Goal: Information Seeking & Learning: Learn about a topic

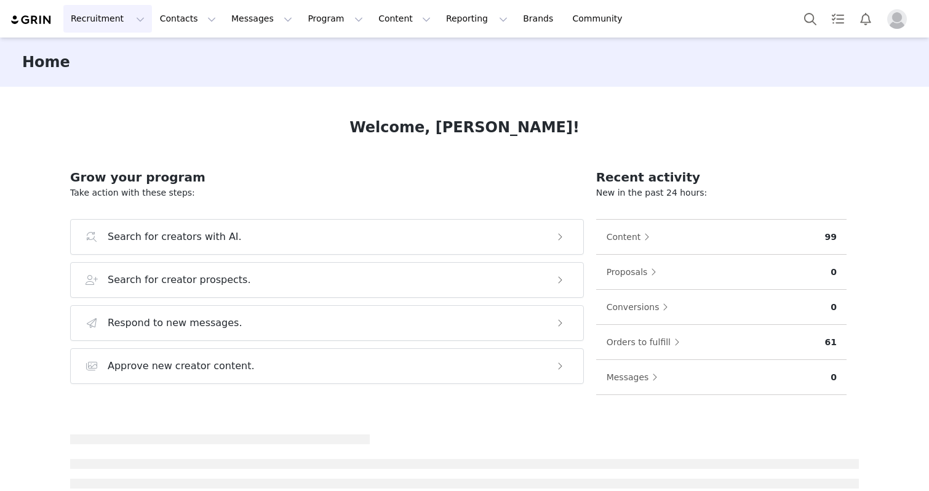
click at [108, 14] on button "Recruitment Recruitment" at bounding box center [107, 19] width 89 height 28
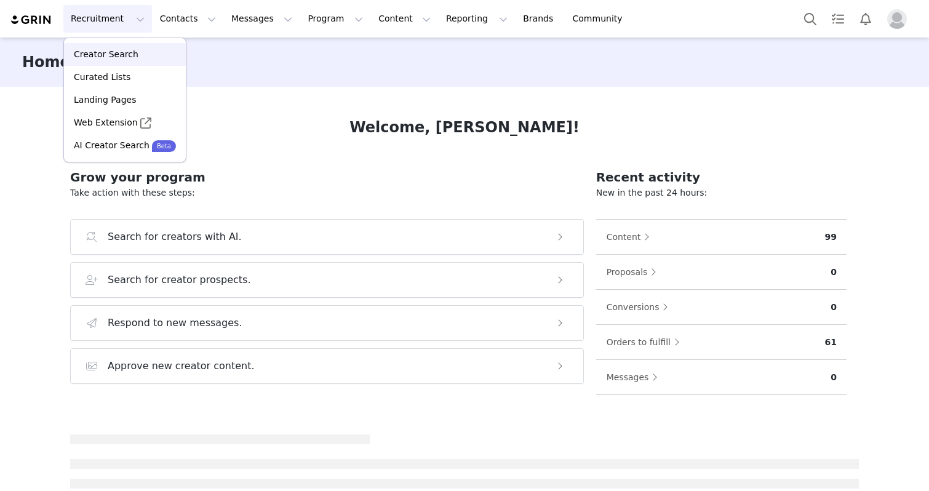
click at [109, 62] on link "Creator Search" at bounding box center [125, 54] width 122 height 23
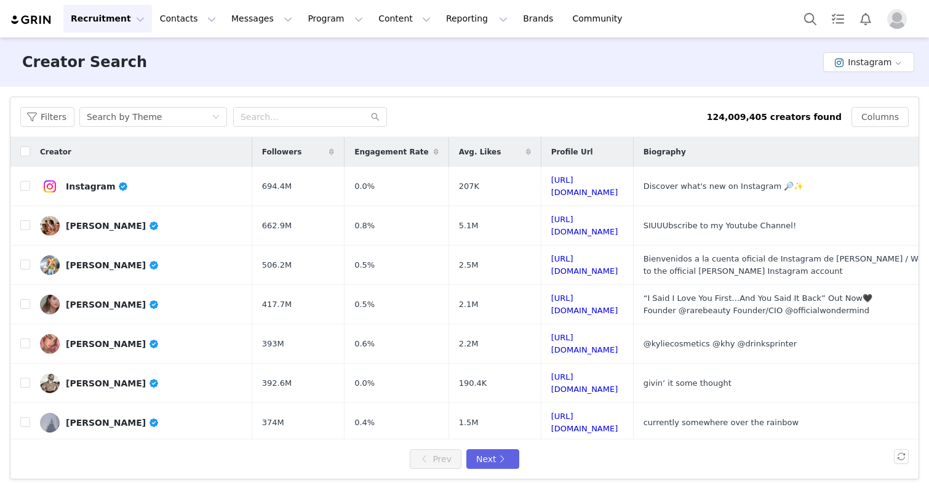
click at [267, 105] on div "Filters Search by Theme 124,009,405 creators found Columns" at bounding box center [464, 117] width 908 height 40
click at [267, 121] on input "text" at bounding box center [310, 117] width 154 height 20
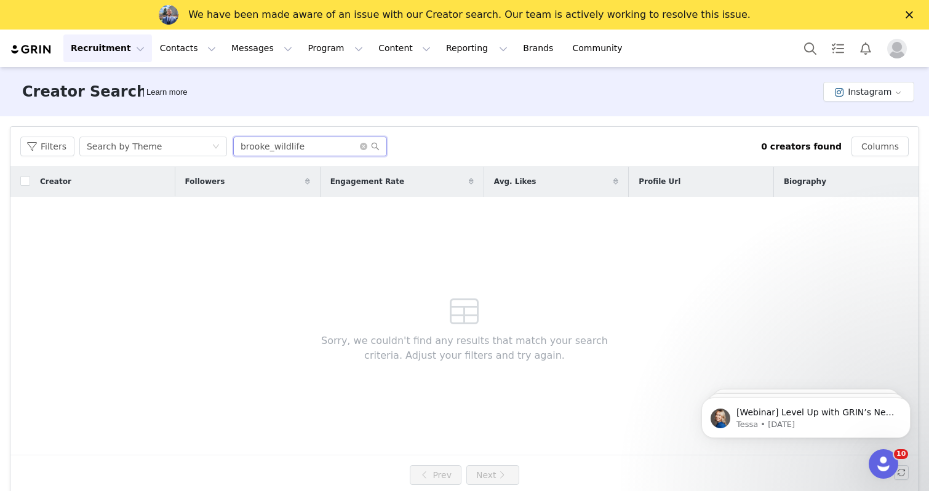
click at [311, 144] on input "brooke_wildlife" at bounding box center [310, 147] width 154 height 20
click at [297, 145] on input "brooke_wildlife" at bounding box center [310, 147] width 154 height 20
click at [317, 143] on input "vivobarefoo" at bounding box center [310, 147] width 154 height 20
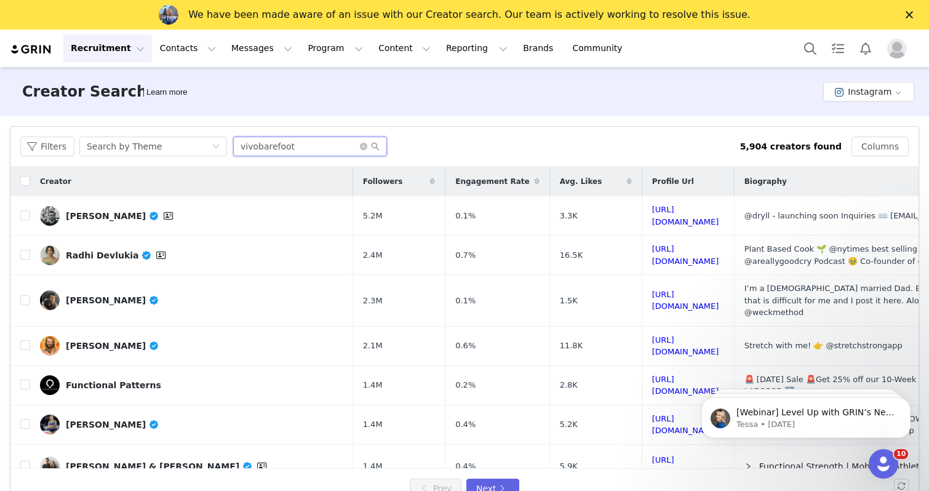
click at [316, 146] on input "vivobarefoot" at bounding box center [310, 147] width 154 height 20
click at [120, 43] on button "Recruitment Recruitment" at bounding box center [107, 48] width 89 height 28
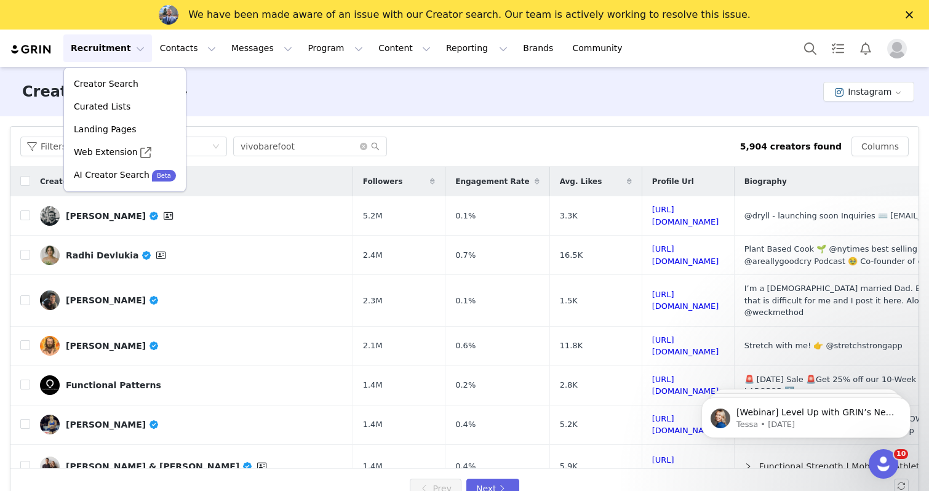
click at [246, 119] on div "Filters Creator Audience Performance Current Creators Hide creators in my CRM B…" at bounding box center [464, 317] width 929 height 402
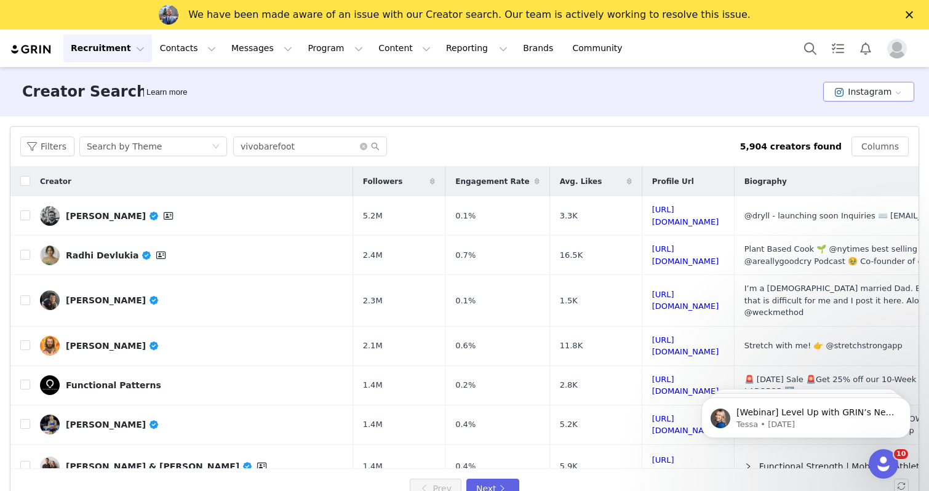
click at [852, 98] on button "Instagram" at bounding box center [868, 92] width 91 height 20
click at [852, 91] on button "Instagram" at bounding box center [868, 92] width 91 height 20
click at [271, 153] on input "vivobarefoot" at bounding box center [310, 147] width 154 height 20
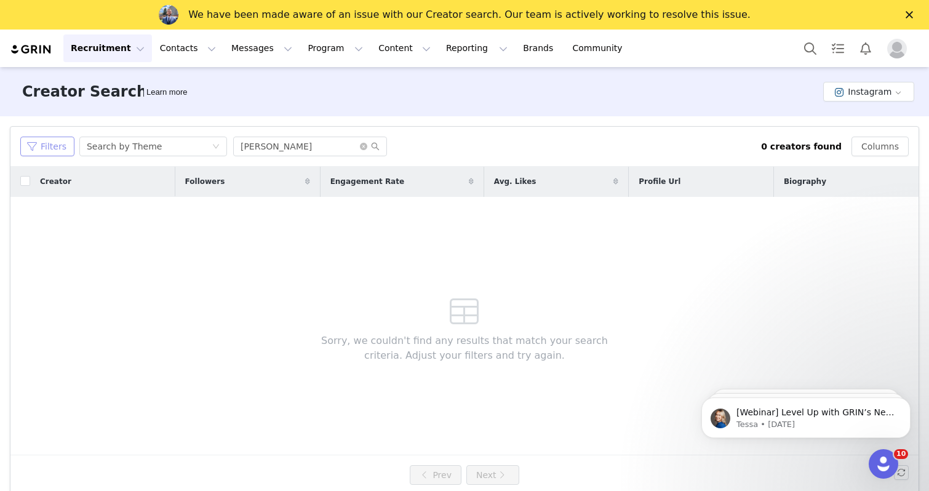
click at [63, 145] on button "Filters" at bounding box center [47, 147] width 54 height 20
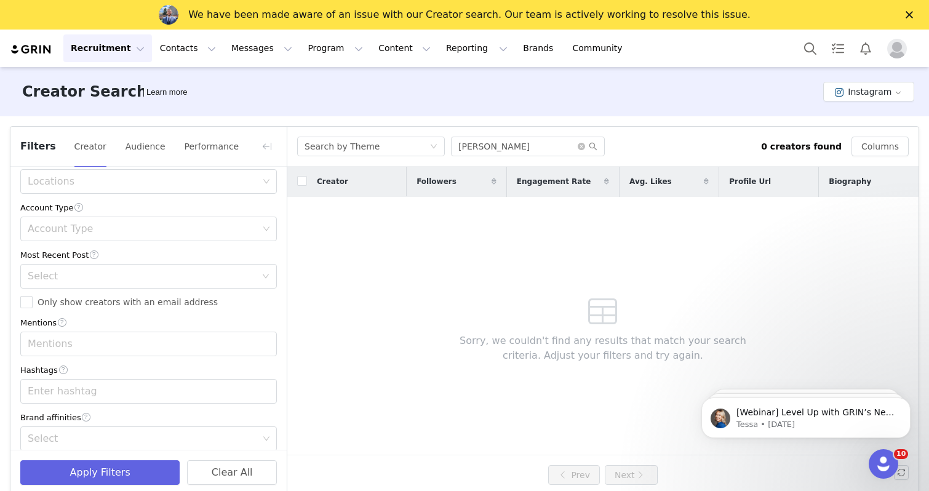
scroll to position [402, 0]
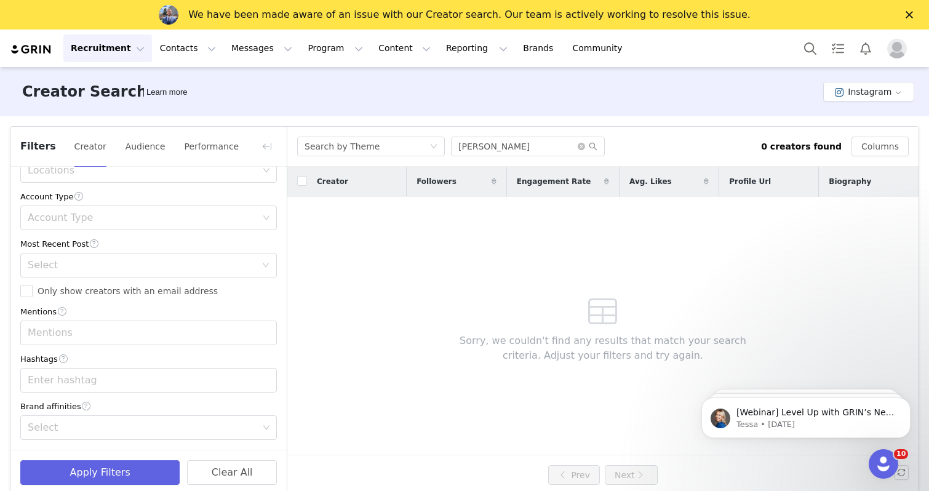
click at [283, 144] on div "Filters Creator Audience Performance" at bounding box center [148, 147] width 276 height 40
click at [273, 149] on button "button" at bounding box center [267, 147] width 20 height 20
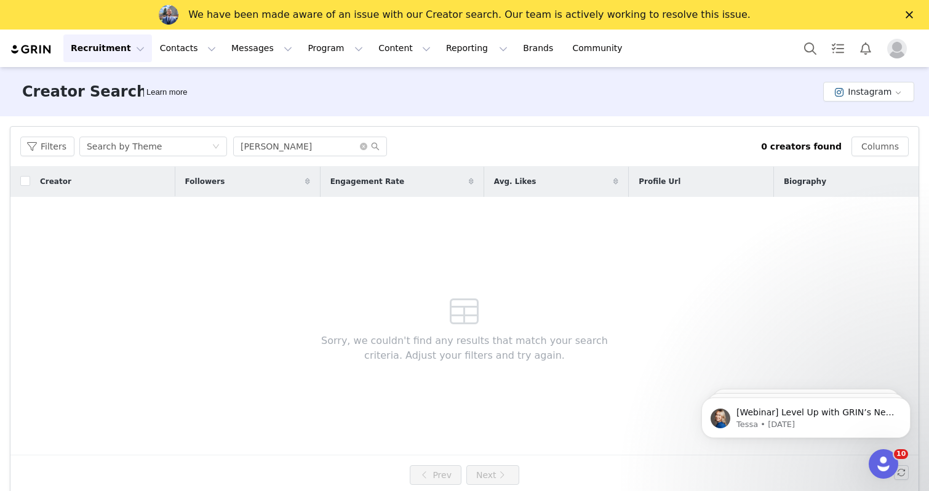
scroll to position [647, 0]
click at [304, 150] on input "[PERSON_NAME]" at bounding box center [310, 147] width 154 height 20
type input "[PERSON_NAME]"
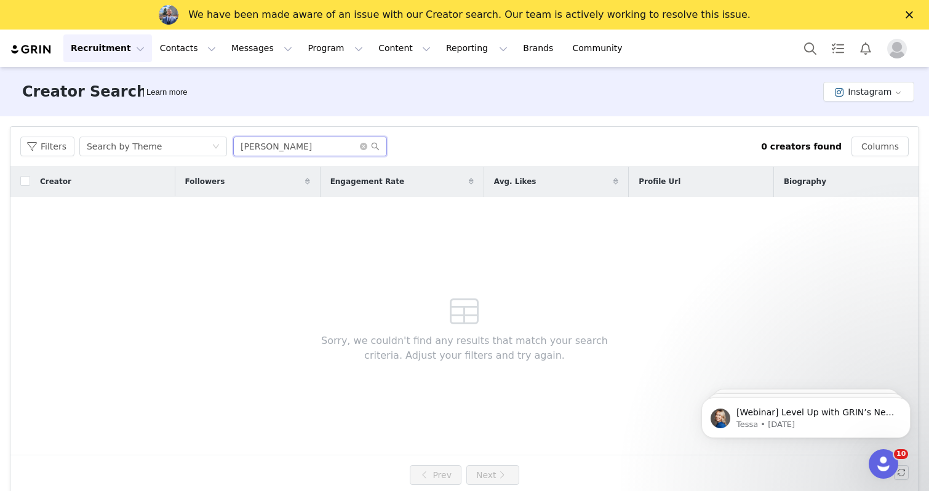
drag, startPoint x: 310, startPoint y: 143, endPoint x: 233, endPoint y: 145, distance: 76.9
click at [236, 145] on input "[PERSON_NAME]" at bounding box center [310, 147] width 154 height 20
click at [111, 49] on button "Recruitment Recruitment" at bounding box center [107, 48] width 89 height 28
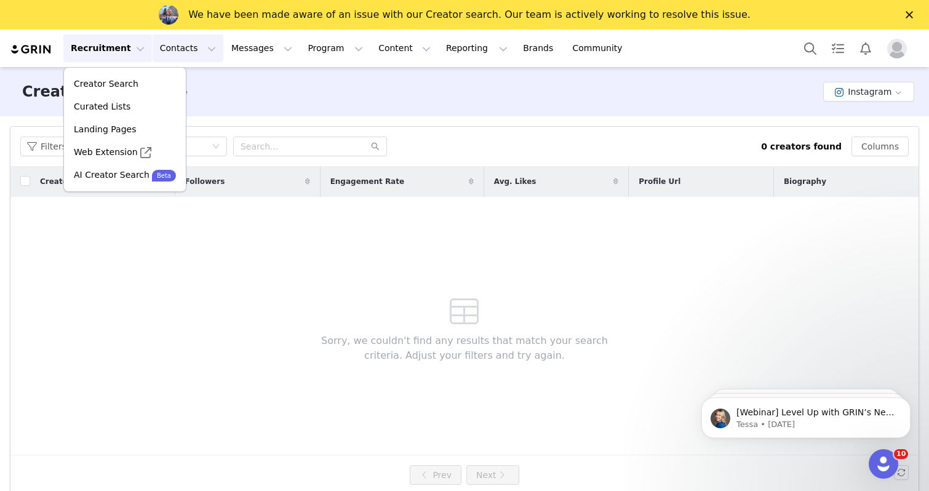
click at [162, 54] on button "Contacts Contacts" at bounding box center [188, 48] width 71 height 28
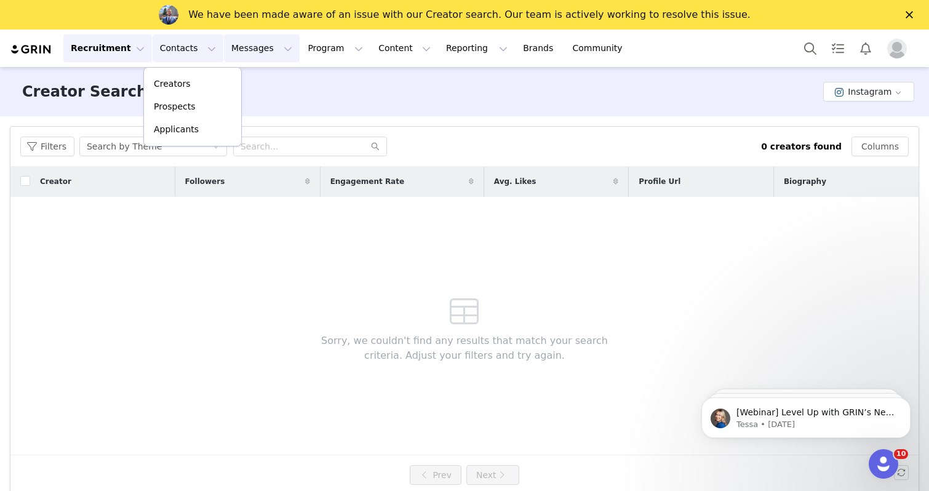
click at [231, 45] on button "Messages Messages" at bounding box center [262, 48] width 76 height 28
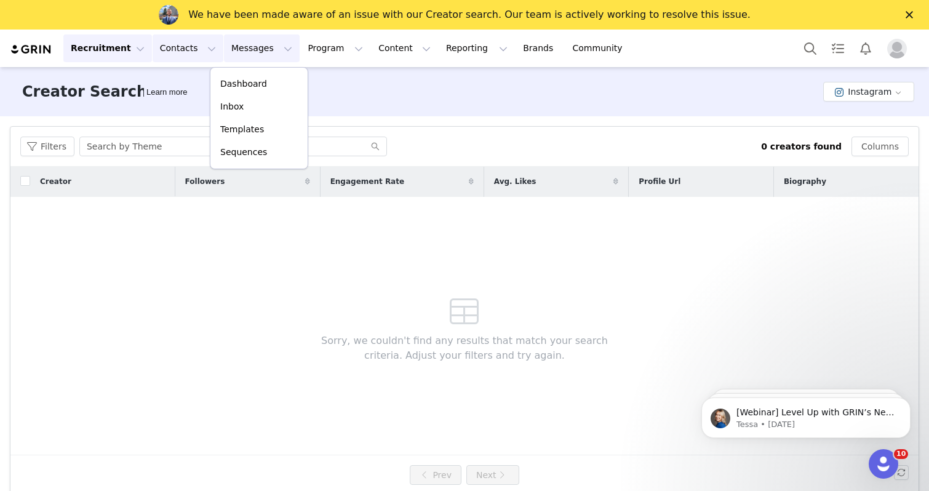
click at [180, 36] on button "Contacts Contacts" at bounding box center [188, 48] width 71 height 28
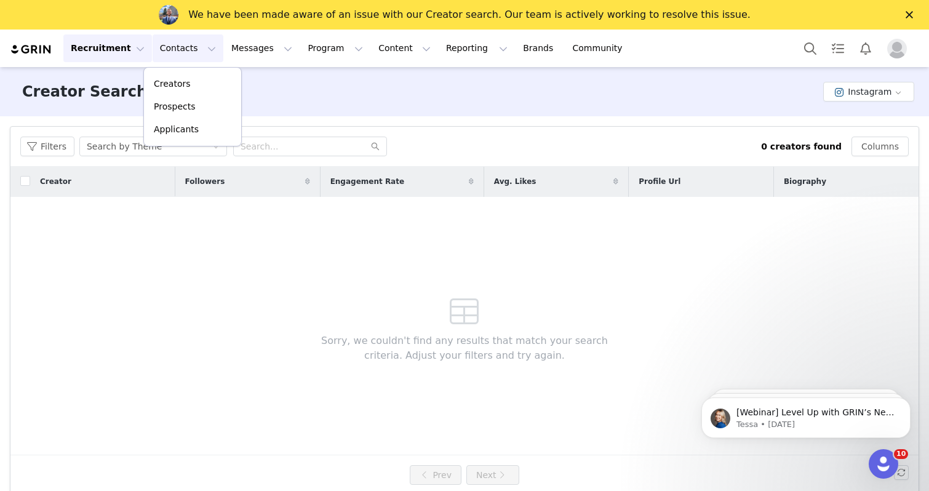
click at [130, 38] on button "Recruitment Recruitment" at bounding box center [107, 48] width 89 height 28
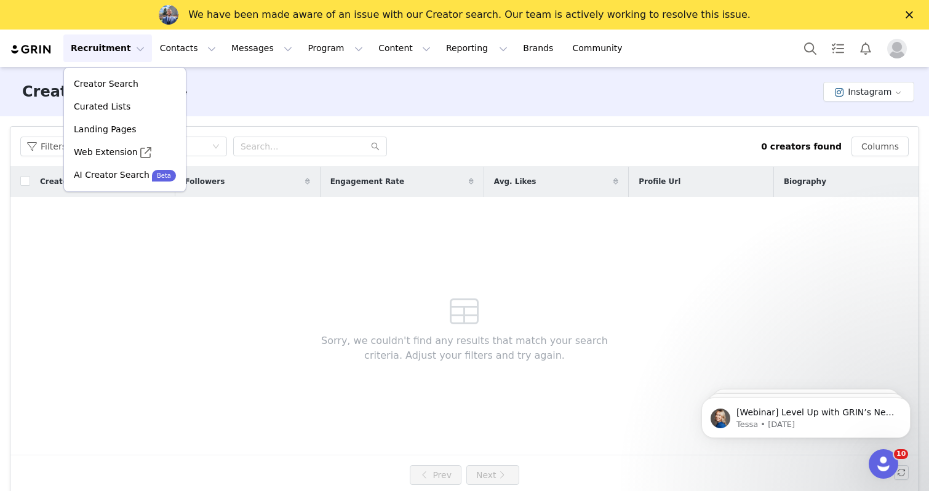
click at [433, 105] on div "Creator Search Learn more Instagram" at bounding box center [464, 91] width 929 height 49
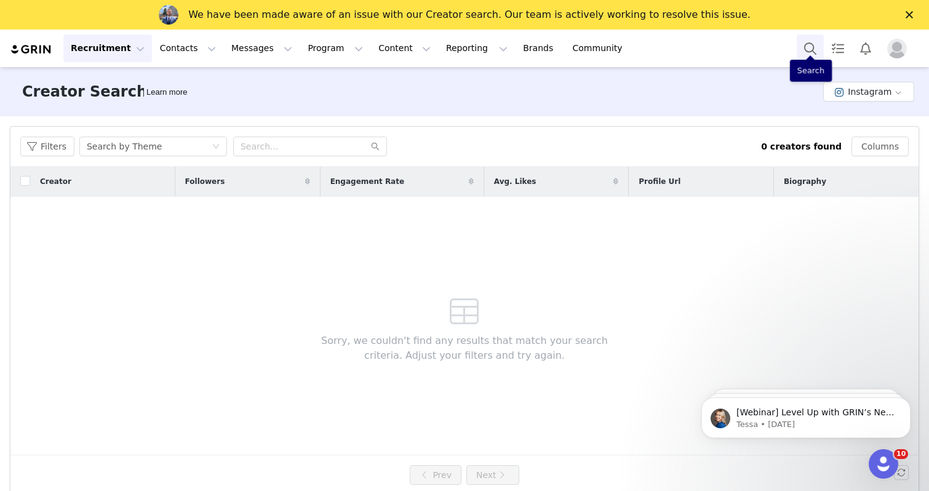
click at [814, 57] on button "Search" at bounding box center [810, 48] width 27 height 28
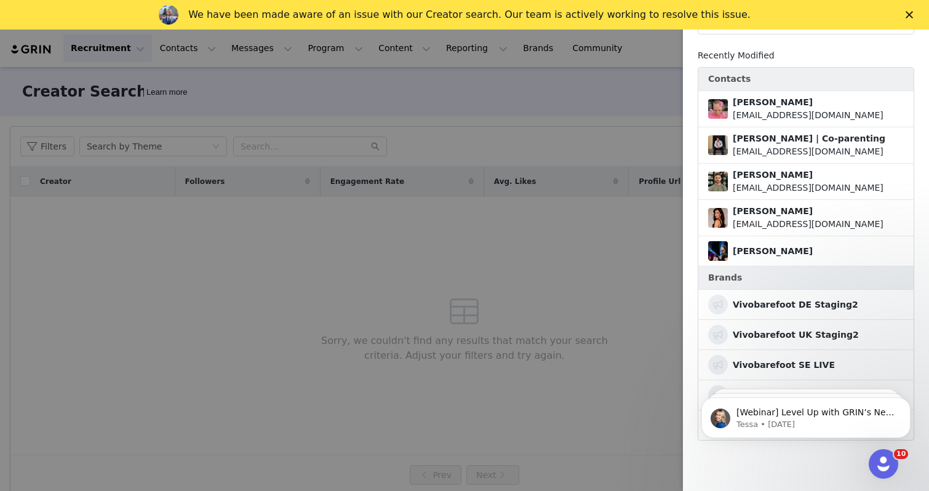
click at [907, 15] on icon "Close" at bounding box center [909, 14] width 7 height 7
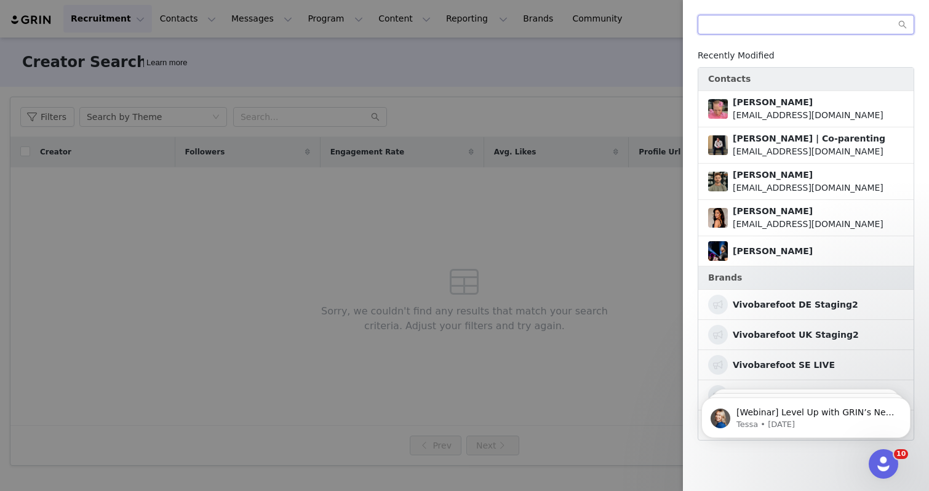
click at [789, 33] on input "text" at bounding box center [806, 25] width 217 height 20
click at [775, 28] on input "text" at bounding box center [806, 25] width 217 height 20
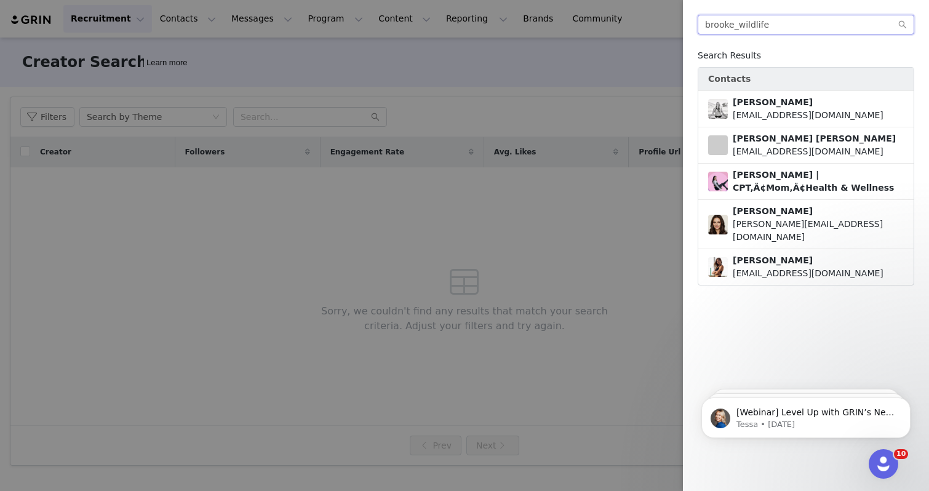
type input "brooke_wildlife"
click at [607, 74] on div at bounding box center [464, 245] width 929 height 491
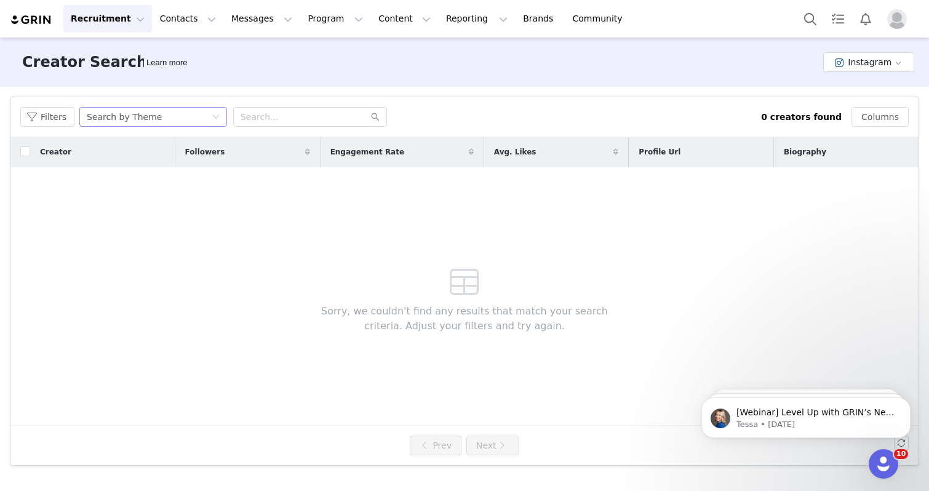
click at [160, 123] on div "Search by Theme" at bounding box center [149, 117] width 125 height 18
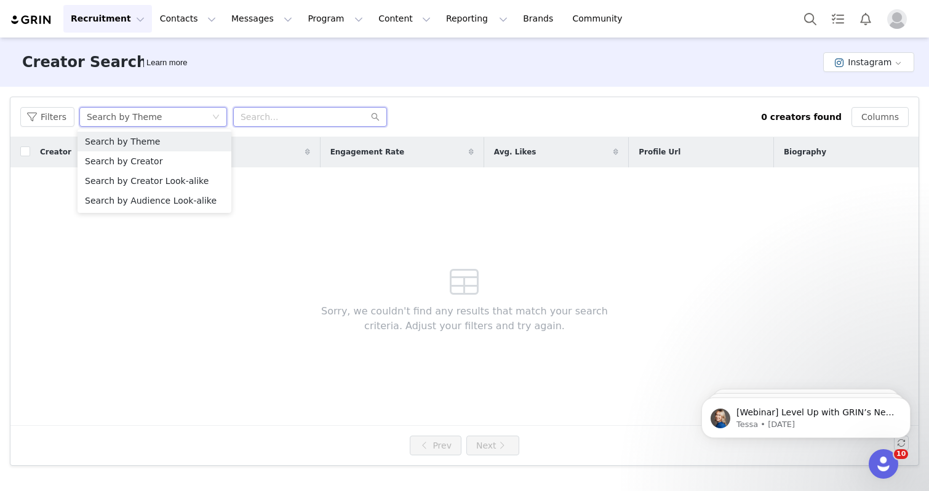
click at [245, 118] on input "text" at bounding box center [310, 117] width 154 height 20
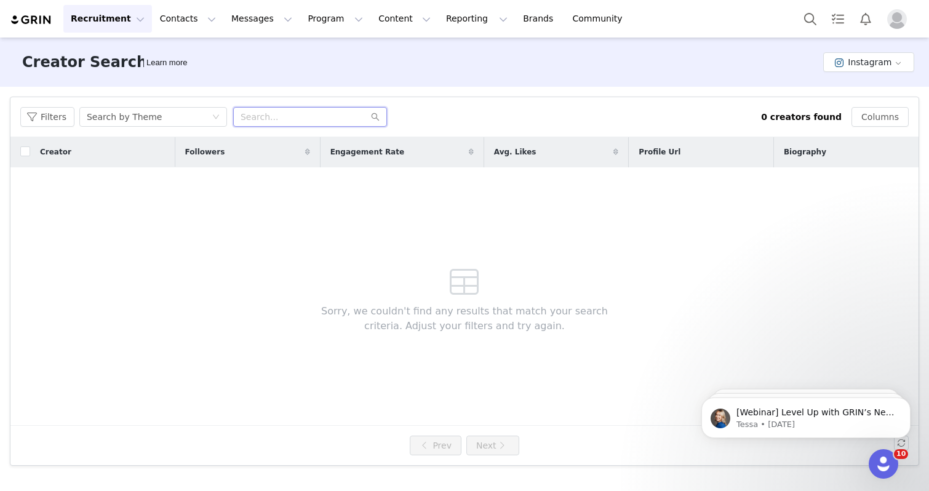
paste input "Barefootwear that protects and connects – because nothing should come between y…"
type input "Barefootwear that protects and connects – because nothing should come between y…"
